Goal: Navigation & Orientation: Find specific page/section

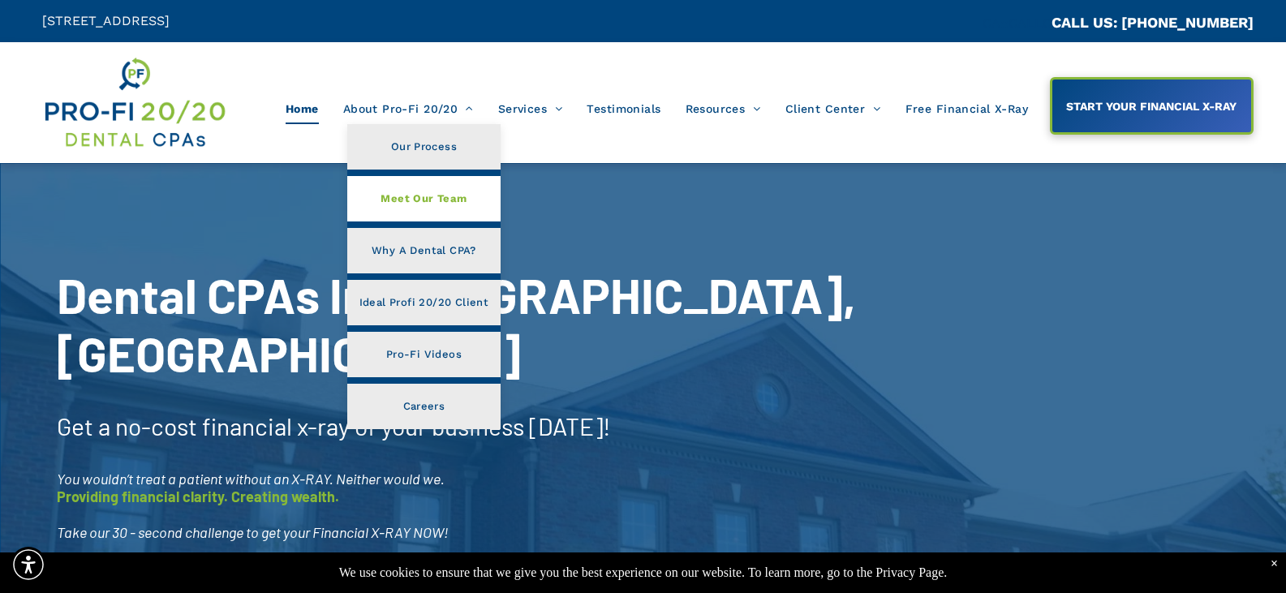
click at [432, 202] on span "Meet Our Team" at bounding box center [424, 198] width 86 height 21
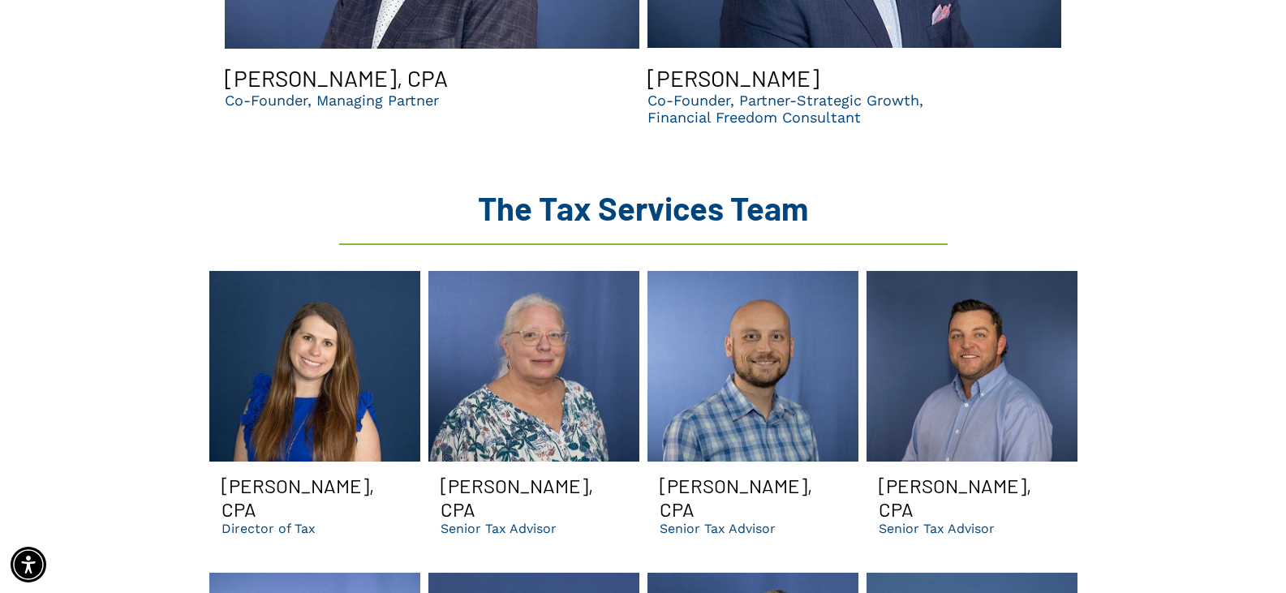
scroll to position [1947, 0]
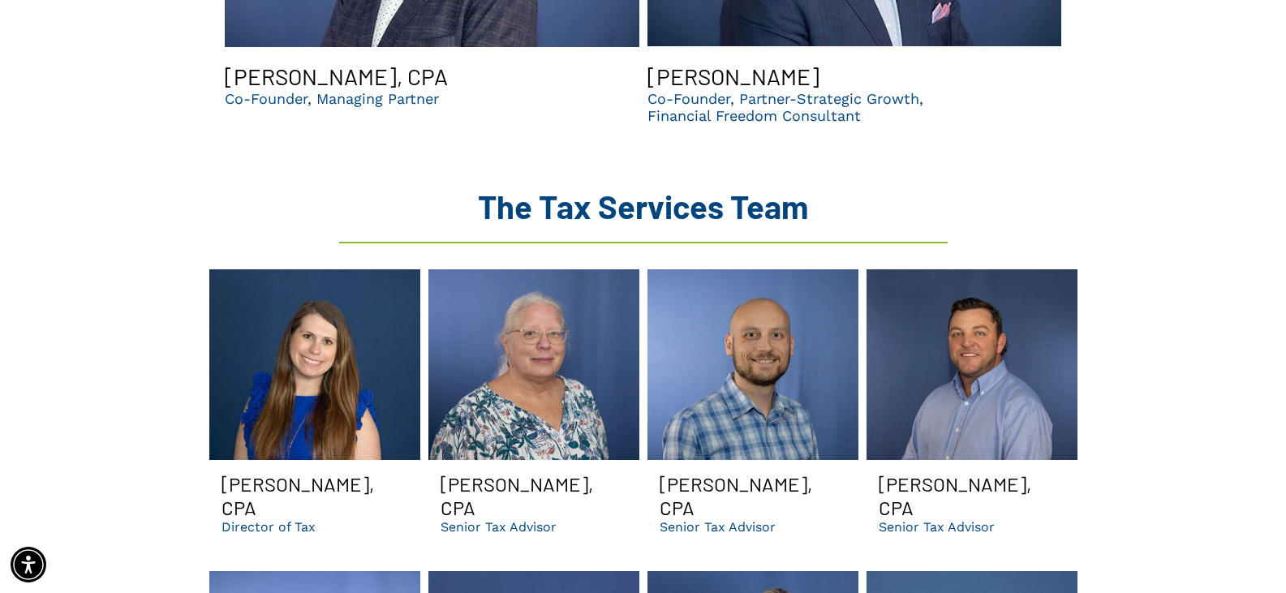
click at [531, 519] on p "Senior Tax Advisor" at bounding box center [499, 526] width 116 height 15
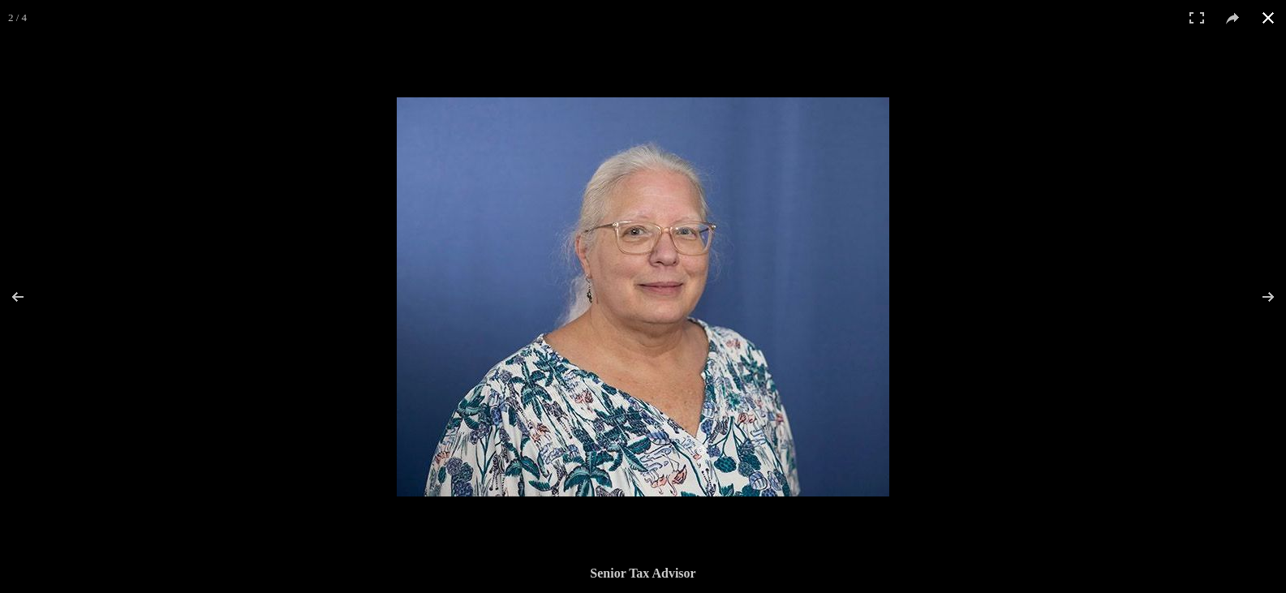
click at [1268, 14] on button at bounding box center [1268, 18] width 36 height 36
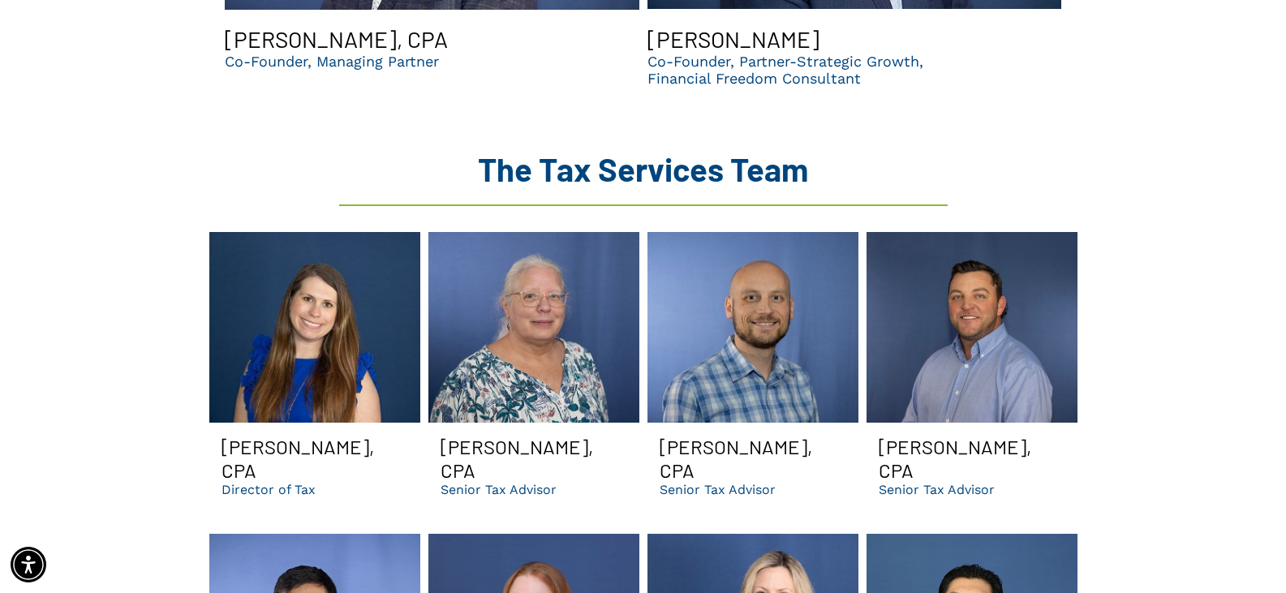
scroll to position [1947, 0]
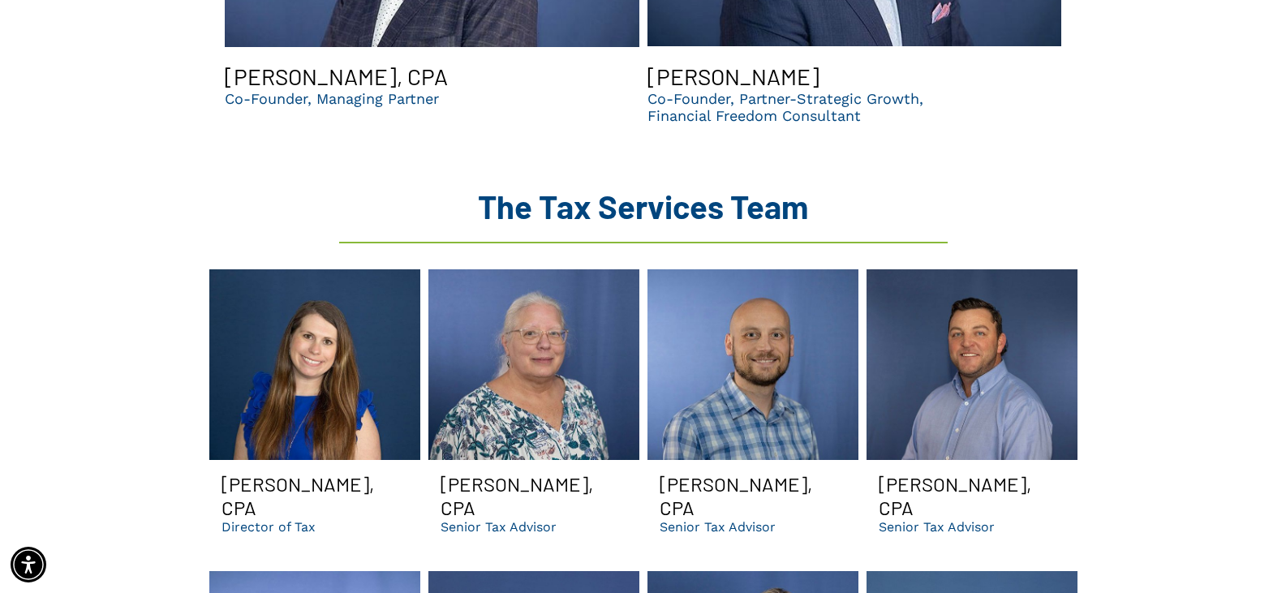
click at [531, 519] on p "Senior Tax Advisor" at bounding box center [499, 526] width 116 height 15
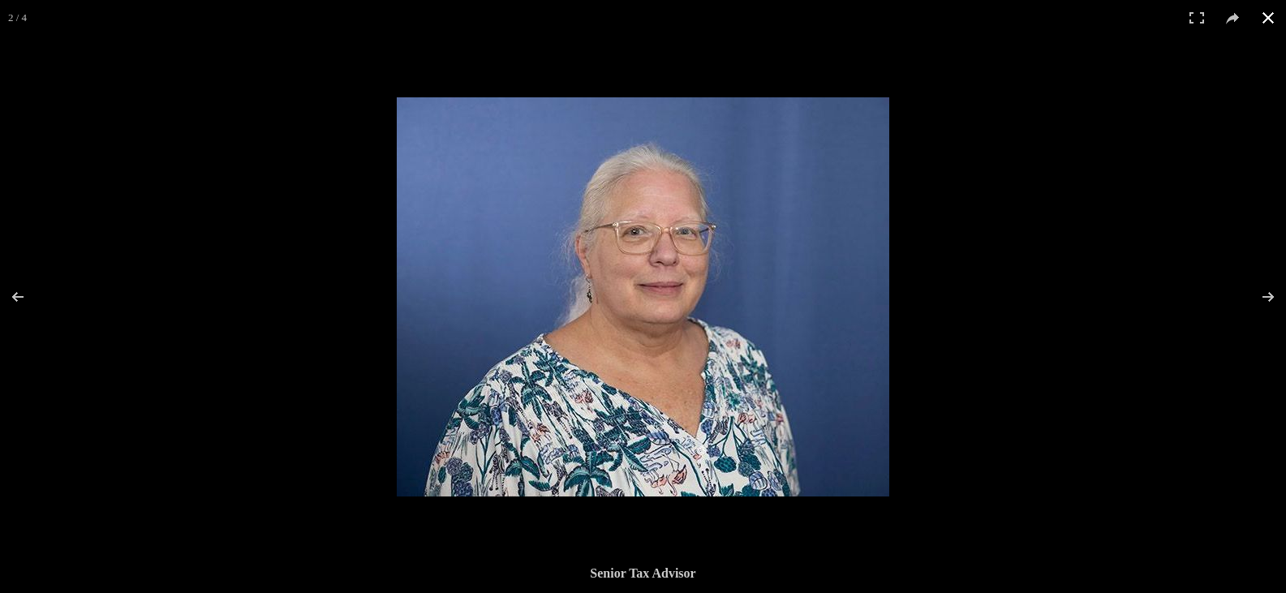
click at [1268, 19] on button at bounding box center [1268, 18] width 36 height 36
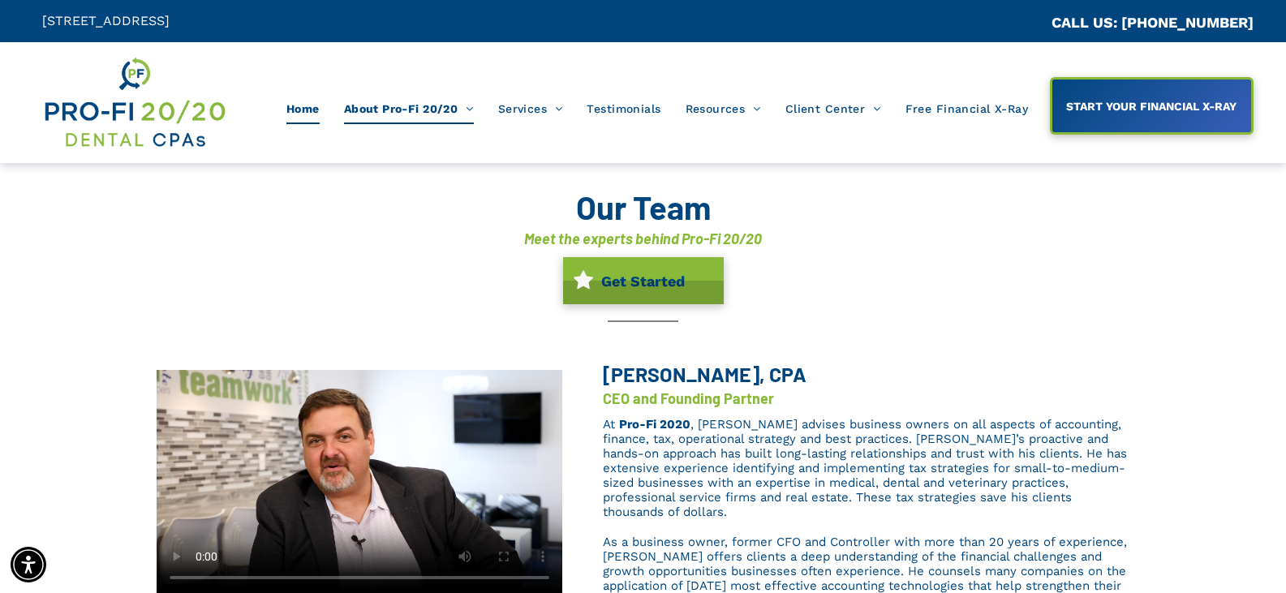
click at [297, 111] on span "Home" at bounding box center [302, 108] width 33 height 31
